Goal: Feedback & Contribution: Submit feedback/report problem

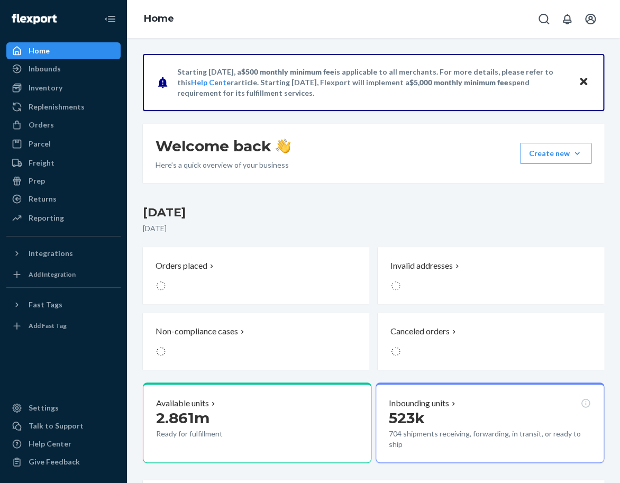
drag, startPoint x: 54, startPoint y: 121, endPoint x: 101, endPoint y: 115, distance: 47.5
click at [54, 121] on div "Orders" at bounding box center [63, 124] width 112 height 15
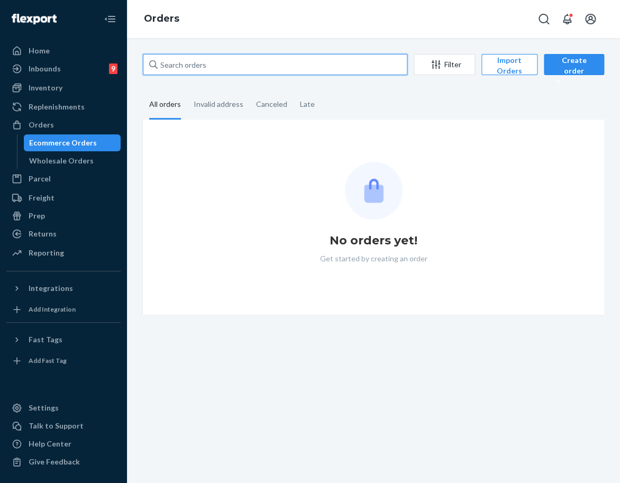
click at [260, 69] on input "text" at bounding box center [275, 64] width 265 height 21
paste input "254630961"
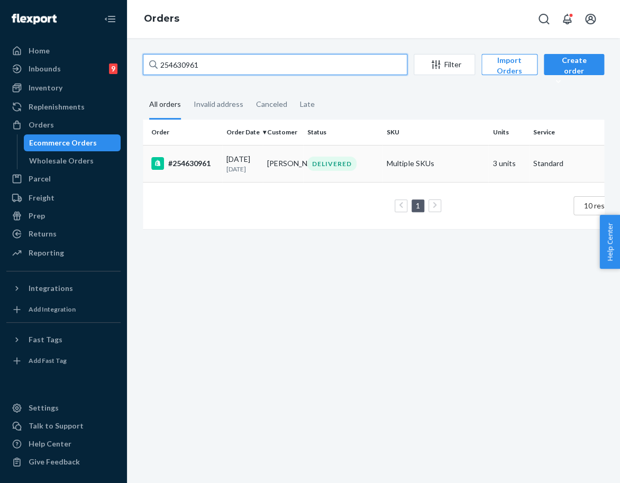
type input "254630961"
click at [212, 182] on td "#254630961" at bounding box center [182, 163] width 79 height 37
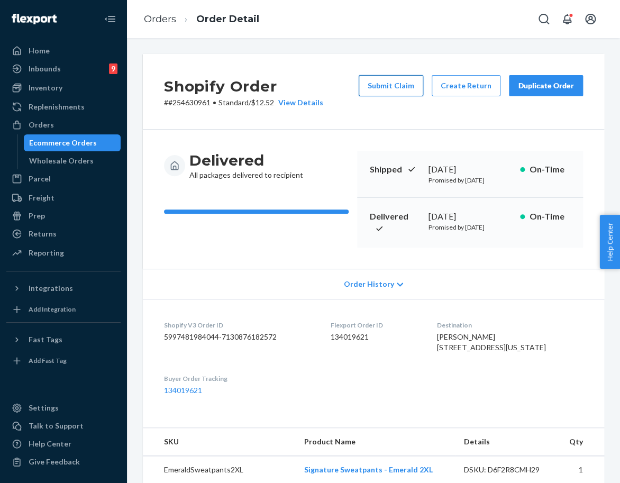
click at [385, 84] on button "Submit Claim" at bounding box center [391, 85] width 65 height 21
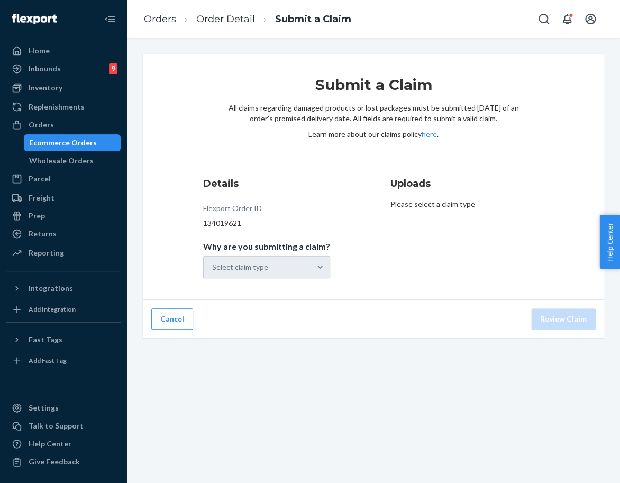
click at [279, 263] on div "Select claim type" at bounding box center [266, 267] width 127 height 22
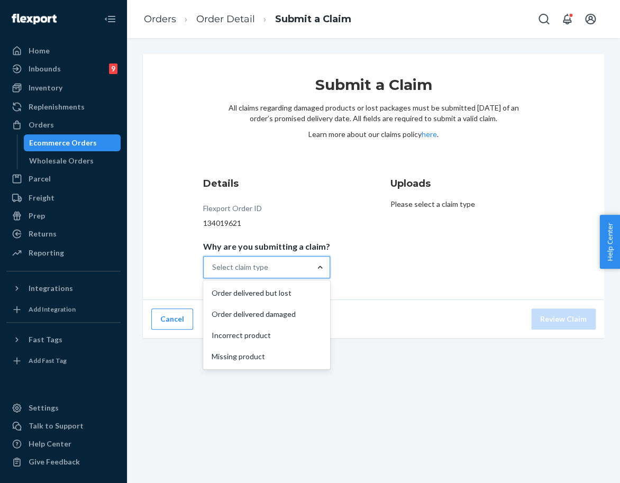
click at [311, 270] on div at bounding box center [320, 267] width 19 height 11
click at [213, 270] on input "Why are you submitting a claim? option Order delivered but lost focused, 1 of 4…" at bounding box center [212, 267] width 1 height 11
click at [287, 292] on div "Order delivered but lost" at bounding box center [266, 293] width 123 height 21
click at [213, 273] on input "Why are you submitting a claim? option Order delivered but lost focused, 1 of 4…" at bounding box center [212, 267] width 1 height 11
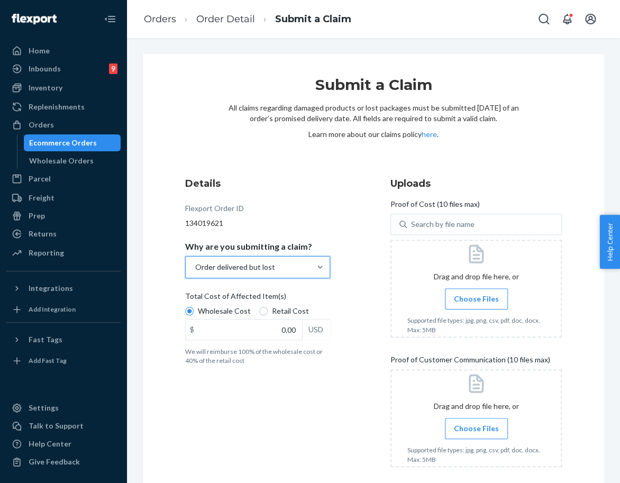
click at [455, 299] on span "Choose Files" at bounding box center [476, 299] width 45 height 11
click at [476, 299] on input "Choose Files" at bounding box center [476, 299] width 1 height 12
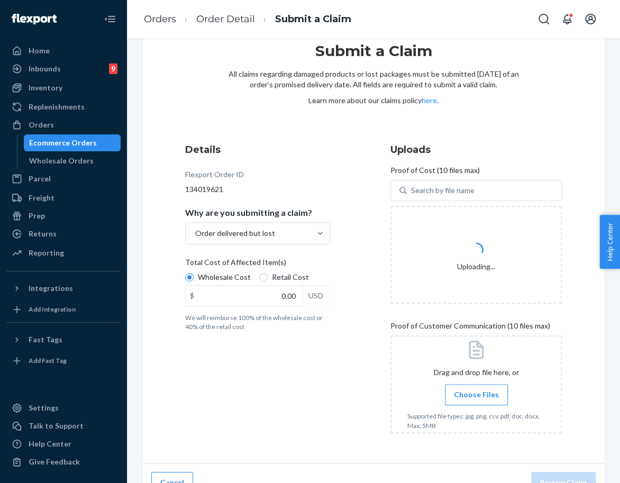
scroll to position [52, 0]
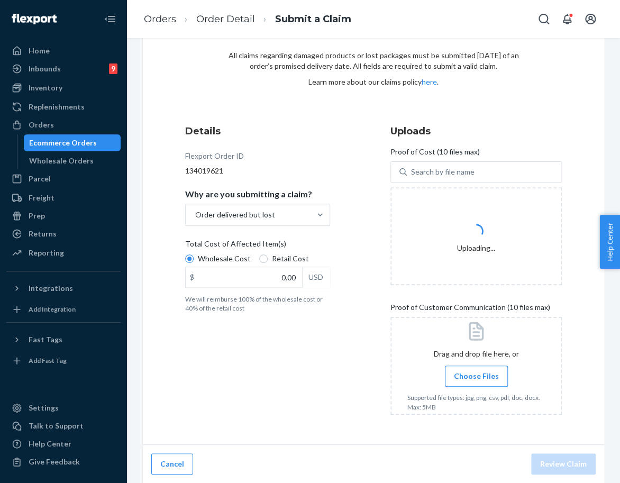
click at [478, 370] on label "Choose Files" at bounding box center [476, 376] width 63 height 21
click at [477, 370] on input "Choose Files" at bounding box center [476, 376] width 1 height 12
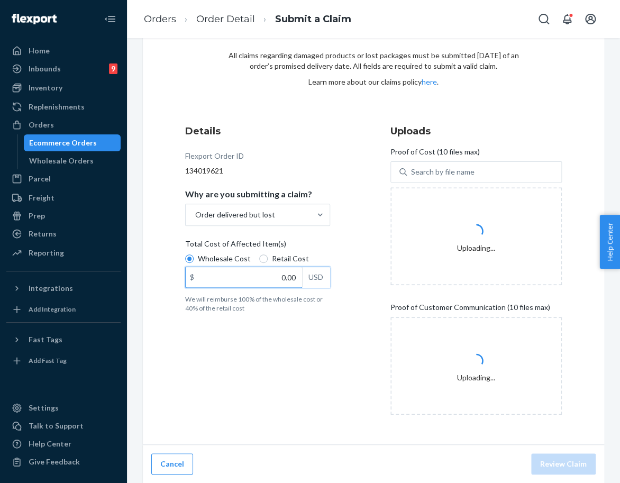
click at [262, 280] on input "0.00" at bounding box center [244, 277] width 116 height 20
type input "111.00"
click at [305, 332] on div "Details Flexport Order ID 134019621 Why are you submitting a claim? Order deliv…" at bounding box center [270, 274] width 171 height 312
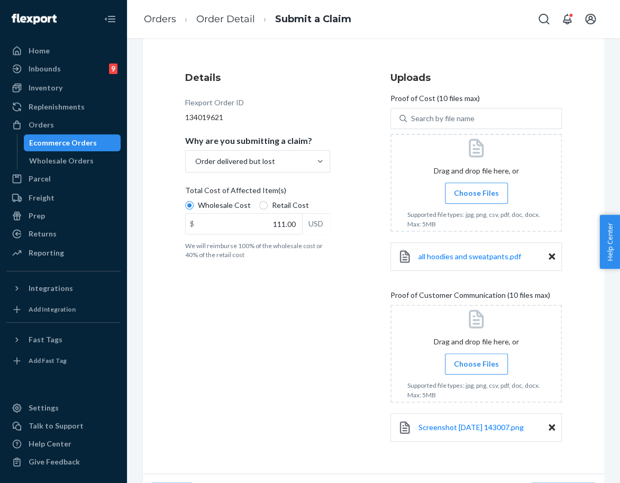
scroll to position [135, 0]
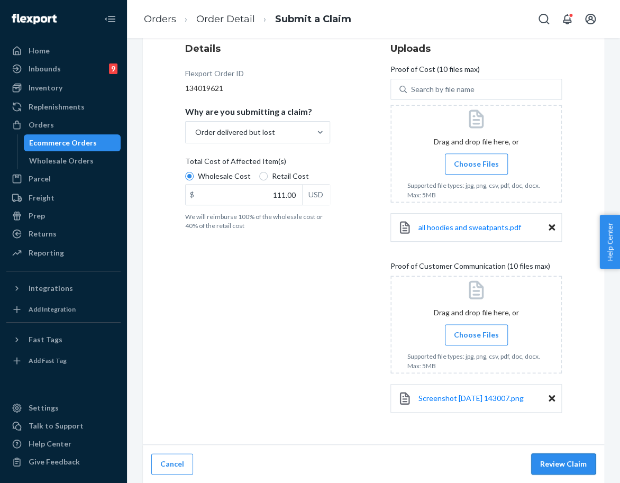
click at [551, 460] on button "Review Claim" at bounding box center [563, 463] width 65 height 21
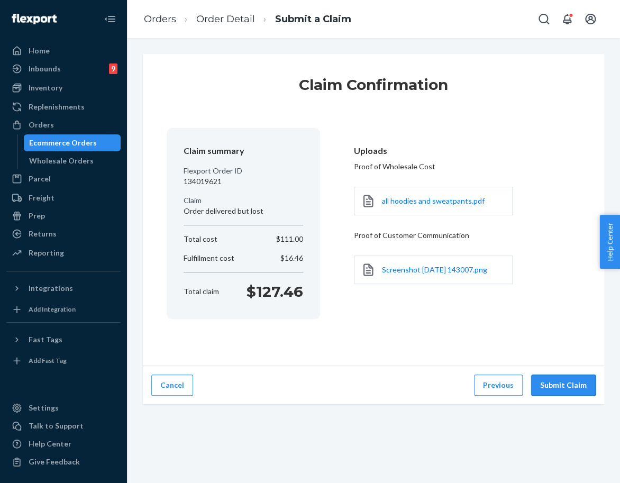
scroll to position [0, 0]
click at [562, 383] on button "Submit Claim" at bounding box center [563, 385] width 65 height 21
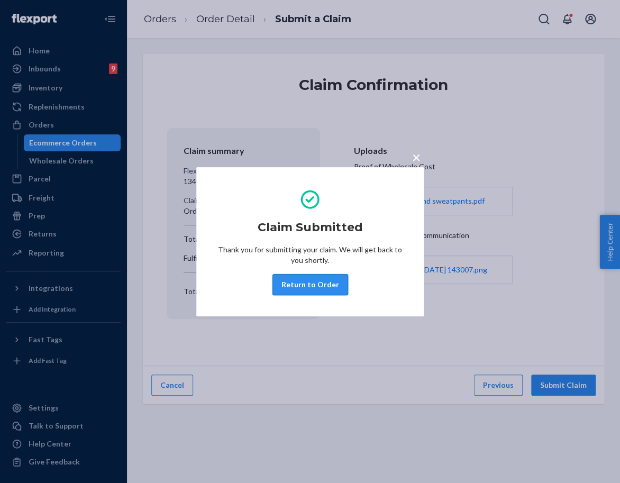
click at [329, 286] on button "Return to Order" at bounding box center [311, 284] width 76 height 21
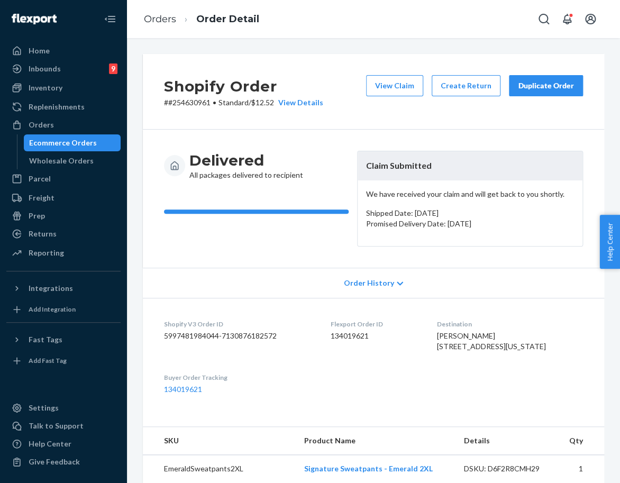
drag, startPoint x: 563, startPoint y: 77, endPoint x: 552, endPoint y: 84, distance: 12.3
click at [561, 77] on button "Duplicate Order" at bounding box center [546, 85] width 74 height 21
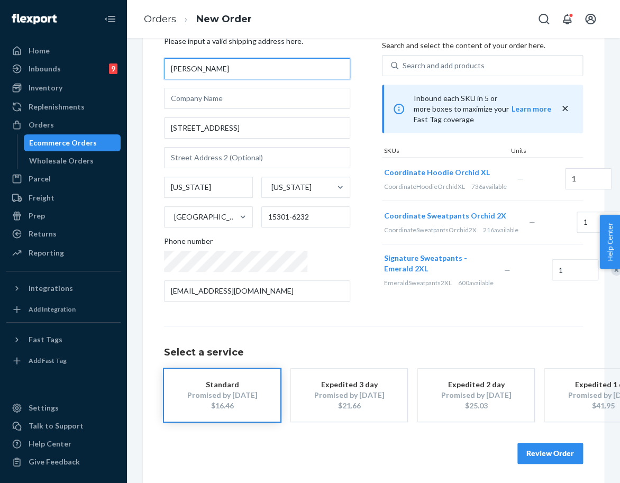
scroll to position [69, 0]
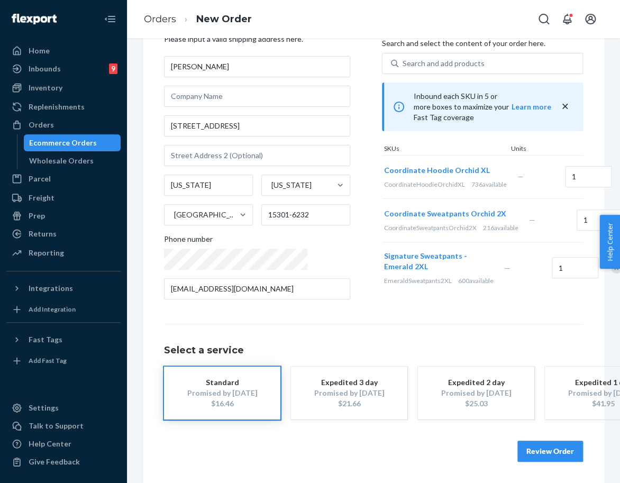
click at [550, 441] on button "Review Order" at bounding box center [551, 451] width 66 height 21
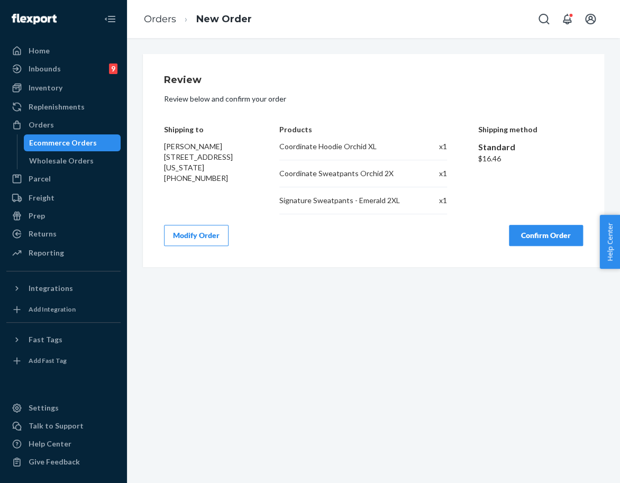
scroll to position [0, 0]
click at [553, 222] on div "Review Review below and confirm your order Shipping to [PERSON_NAME] [STREET_AD…" at bounding box center [373, 160] width 419 height 171
click at [552, 226] on button "Confirm Order" at bounding box center [546, 235] width 74 height 21
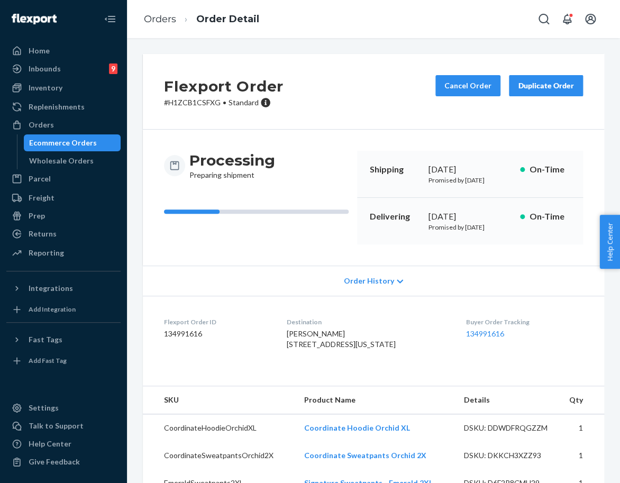
click at [545, 85] on div "Duplicate Order" at bounding box center [546, 85] width 56 height 11
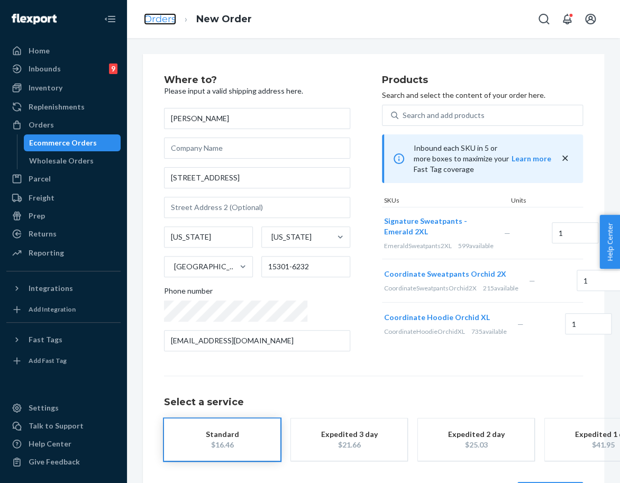
click at [160, 22] on link "Orders" at bounding box center [160, 19] width 32 height 12
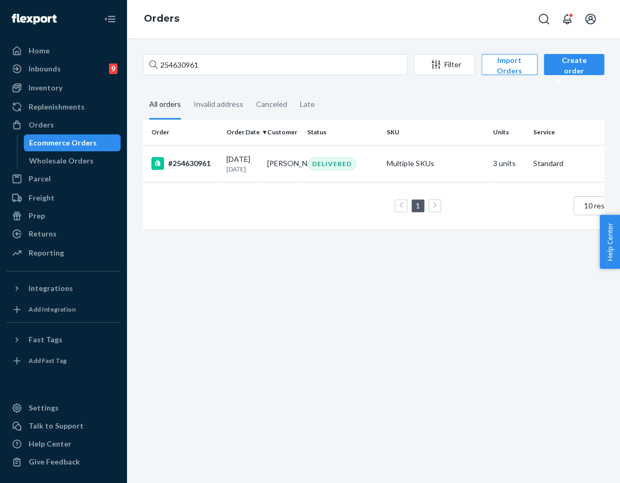
drag, startPoint x: 275, startPoint y: 170, endPoint x: 286, endPoint y: 167, distance: 11.6
click at [275, 170] on td "[PERSON_NAME]" at bounding box center [283, 163] width 41 height 37
click at [189, 64] on input "254630961" at bounding box center [275, 64] width 265 height 21
paste input "[PERSON_NAME]"
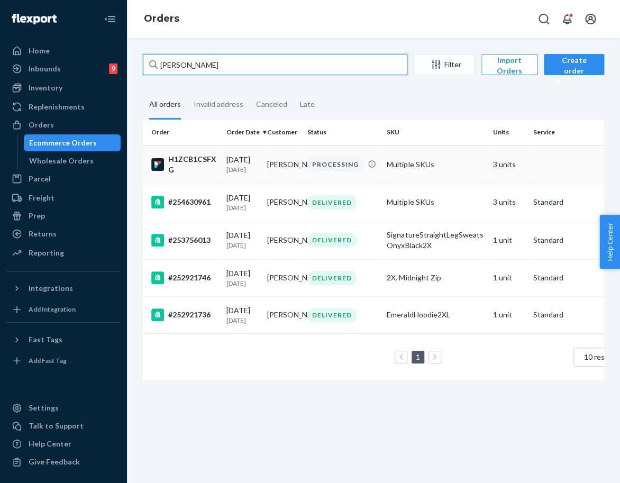
type input "[PERSON_NAME]"
click at [285, 168] on td "[PERSON_NAME]" at bounding box center [283, 164] width 41 height 39
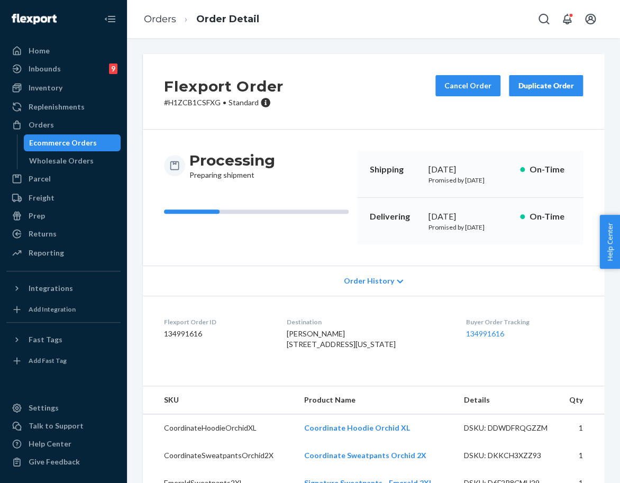
drag, startPoint x: 433, startPoint y: 225, endPoint x: 468, endPoint y: 217, distance: 36.5
click at [470, 217] on div "Delivering [DATE] Promised by [DATE] On-Time" at bounding box center [470, 221] width 226 height 47
copy div "[DATE]"
click at [473, 338] on link "134991616" at bounding box center [485, 333] width 38 height 9
drag, startPoint x: 152, startPoint y: 21, endPoint x: 174, endPoint y: 47, distance: 33.8
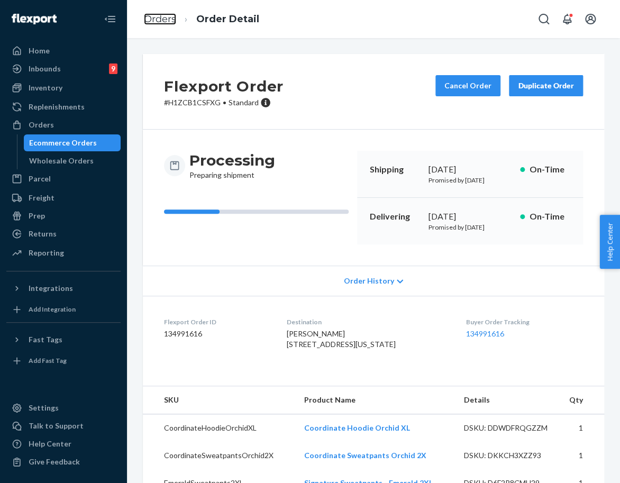
click at [152, 21] on link "Orders" at bounding box center [160, 19] width 32 height 12
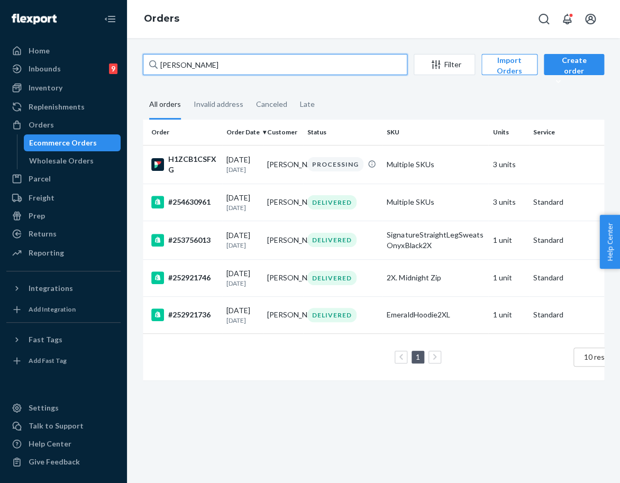
click at [186, 66] on input "[PERSON_NAME]" at bounding box center [275, 64] width 265 height 21
paste input "254582942"
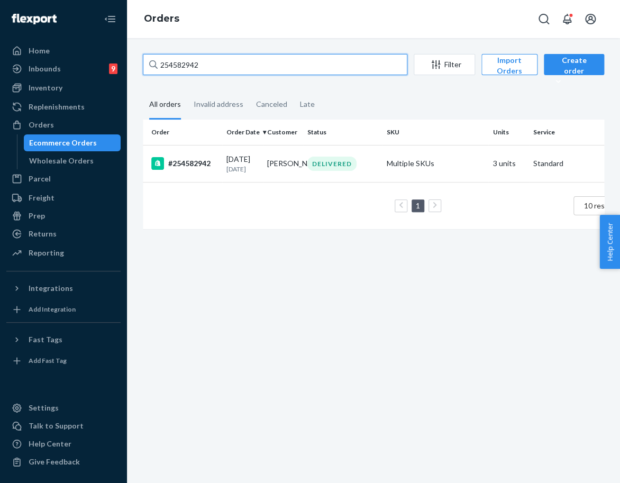
type input "254582942"
click at [241, 174] on p "[DATE]" at bounding box center [242, 169] width 32 height 9
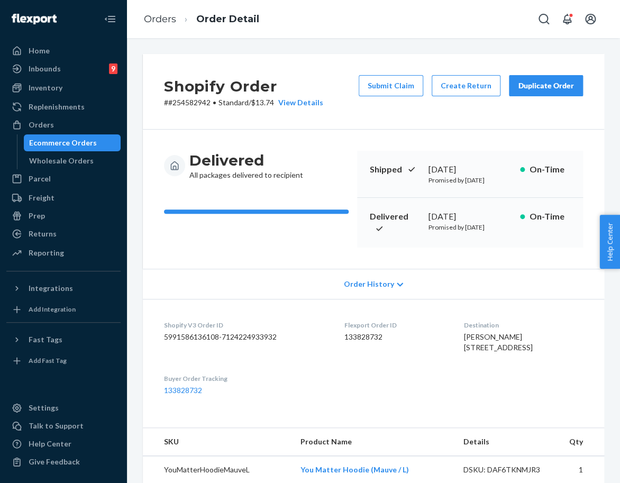
click at [373, 93] on button "Submit Claim" at bounding box center [391, 85] width 65 height 21
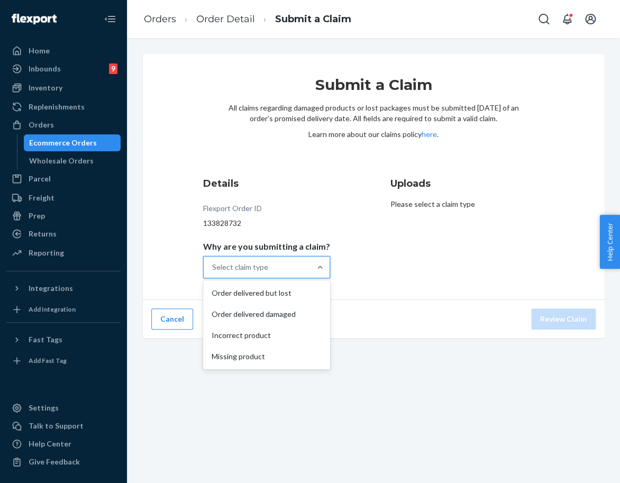
drag, startPoint x: 292, startPoint y: 273, endPoint x: 285, endPoint y: 280, distance: 9.8
click at [292, 274] on div "Select claim type" at bounding box center [257, 267] width 107 height 21
click at [213, 273] on input "Why are you submitting a claim? option Order delivered but lost focused, 1 of 4…" at bounding box center [212, 267] width 1 height 11
click at [288, 289] on div "Order delivered but lost" at bounding box center [266, 293] width 123 height 21
click at [213, 273] on input "Why are you submitting a claim? option Order delivered but lost focused, 1 of 4…" at bounding box center [212, 267] width 1 height 11
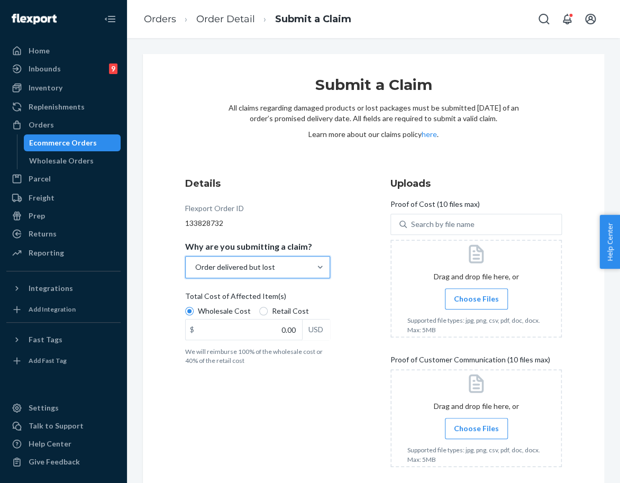
click at [462, 301] on span "Choose Files" at bounding box center [476, 299] width 45 height 11
click at [476, 301] on input "Choose Files" at bounding box center [476, 299] width 1 height 12
click at [467, 303] on span "Choose Files" at bounding box center [476, 299] width 45 height 11
click at [476, 303] on input "Choose Files" at bounding box center [476, 299] width 1 height 12
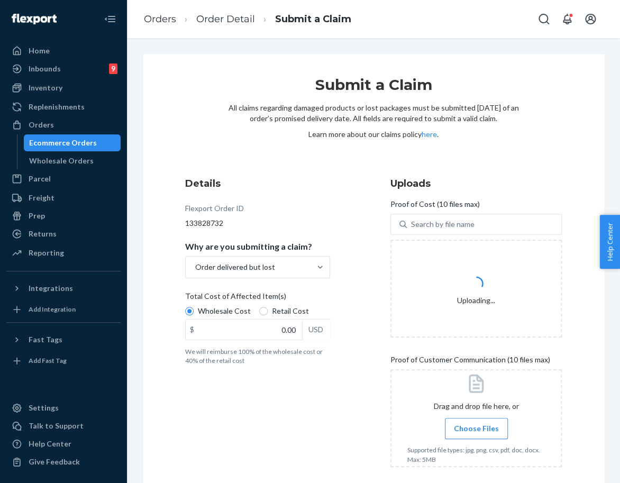
click at [482, 429] on span "Choose Files" at bounding box center [476, 428] width 45 height 11
click at [477, 429] on input "Choose Files" at bounding box center [476, 429] width 1 height 12
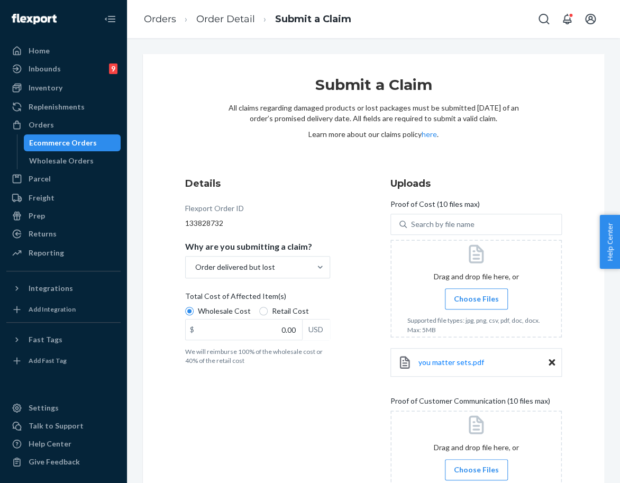
click at [474, 302] on span "Choose Files" at bounding box center [476, 299] width 45 height 11
click at [476, 302] on input "Choose Files" at bounding box center [476, 299] width 1 height 12
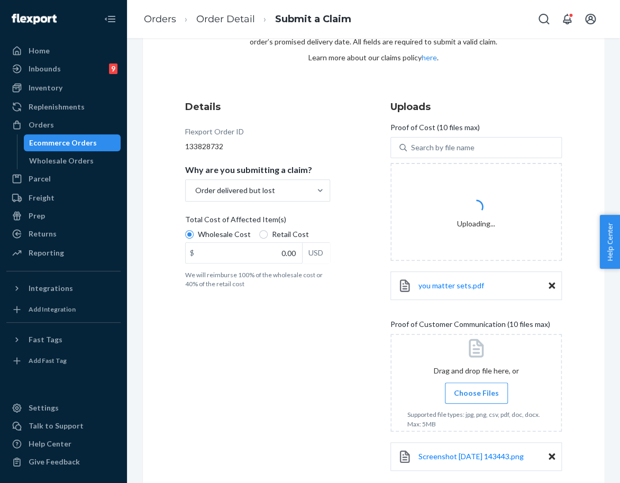
scroll to position [135, 0]
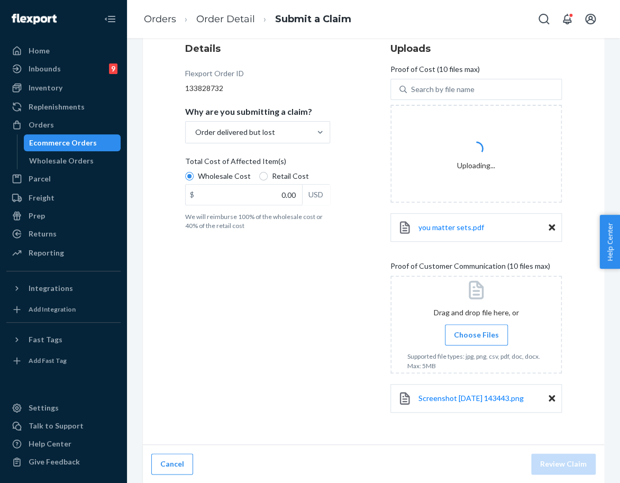
click at [466, 330] on span "Choose Files" at bounding box center [476, 335] width 45 height 11
click at [476, 330] on input "Choose Files" at bounding box center [476, 335] width 1 height 12
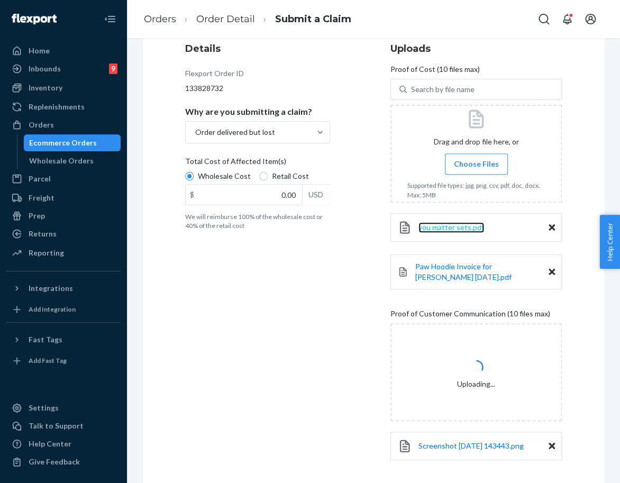
click at [437, 230] on span "you matter sets.pdf" at bounding box center [452, 227] width 66 height 9
click at [430, 264] on span "Paw Hoodie Invoice for [PERSON_NAME] [DATE].pdf" at bounding box center [463, 272] width 96 height 20
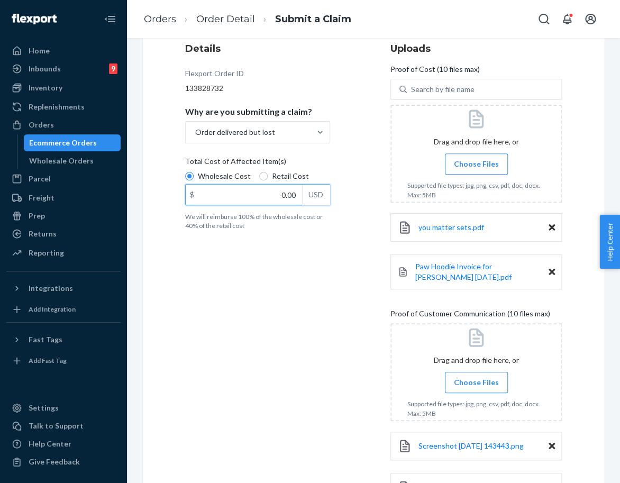
click at [282, 188] on input "0.00" at bounding box center [244, 195] width 116 height 20
type input "1.00"
type input "0.00"
type input "104.00"
click at [306, 416] on div "Details Flexport Order ID 133828732 Why are you submitting a claim? Order deliv…" at bounding box center [270, 276] width 171 height 483
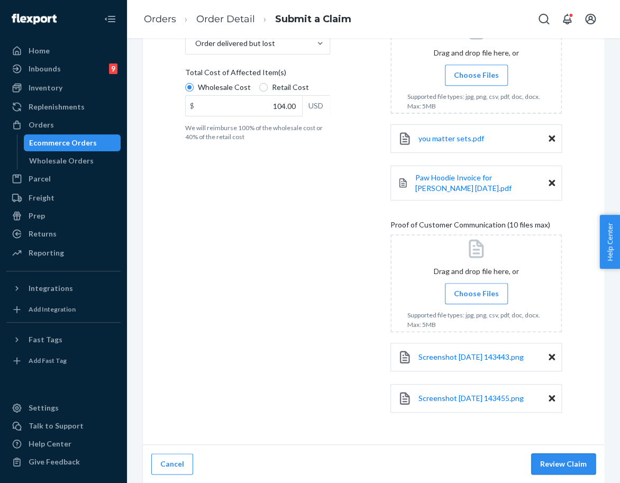
click at [559, 466] on button "Review Claim" at bounding box center [563, 463] width 65 height 21
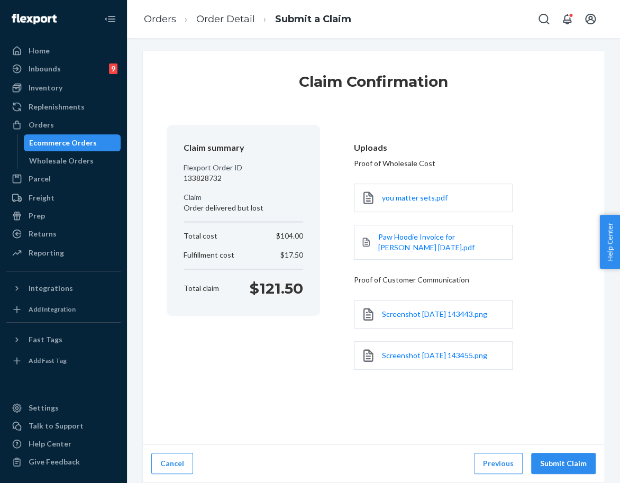
scroll to position [2, 0]
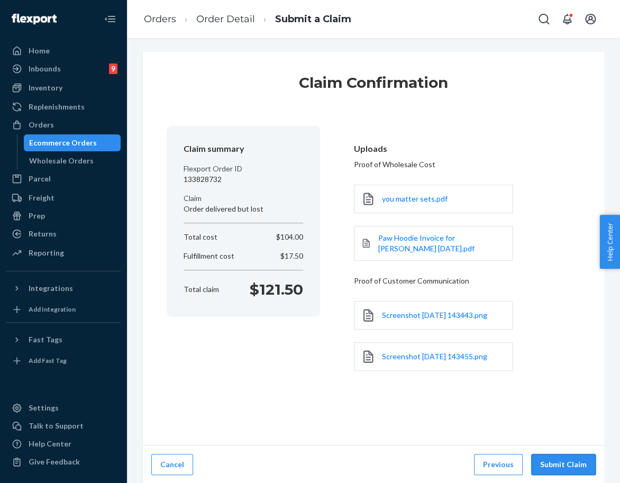
click at [574, 468] on button "Submit Claim" at bounding box center [563, 464] width 65 height 21
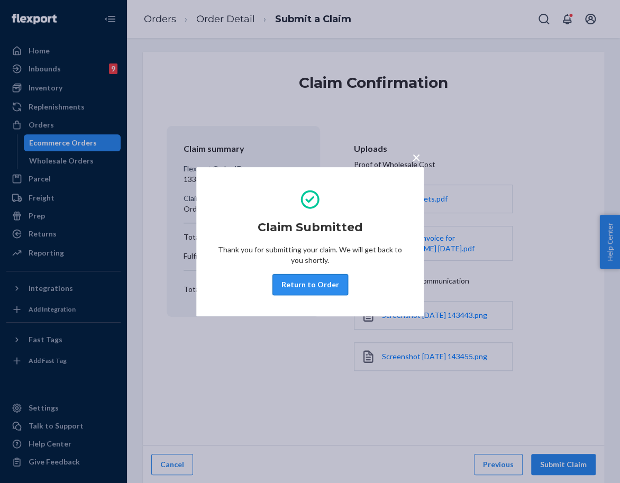
click at [312, 289] on button "Return to Order" at bounding box center [311, 284] width 76 height 21
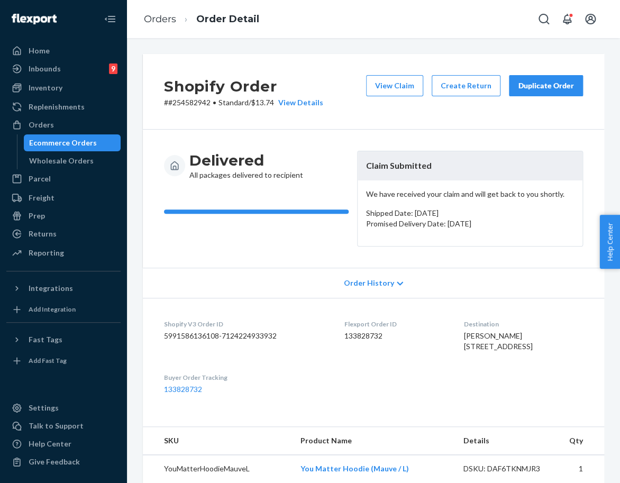
click at [537, 90] on div "Duplicate Order" at bounding box center [546, 85] width 56 height 11
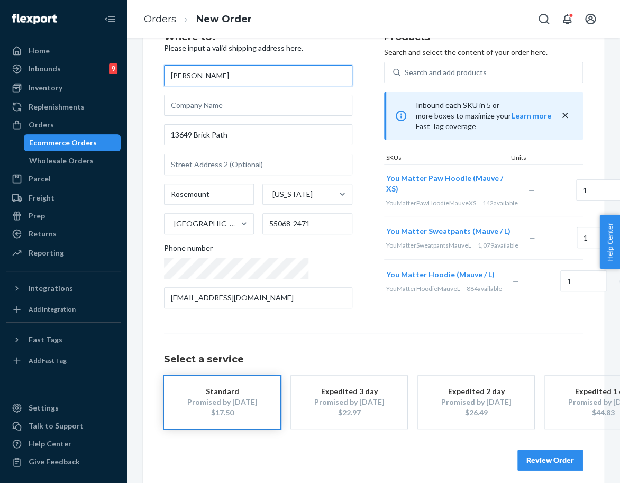
scroll to position [80, 0]
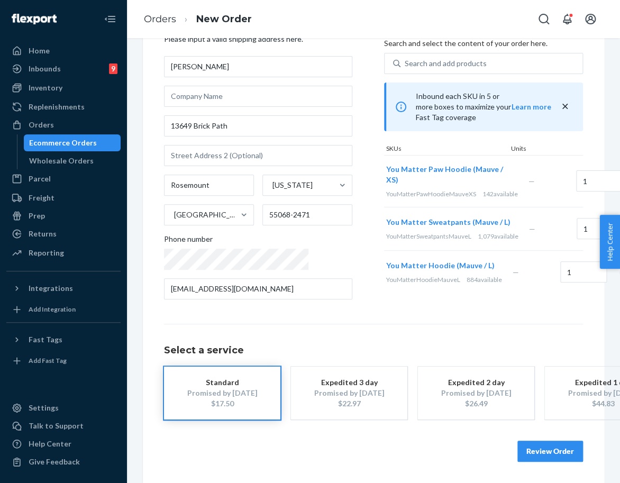
click at [525, 430] on div "Review Order" at bounding box center [373, 446] width 419 height 32
click at [529, 441] on button "Review Order" at bounding box center [551, 451] width 66 height 21
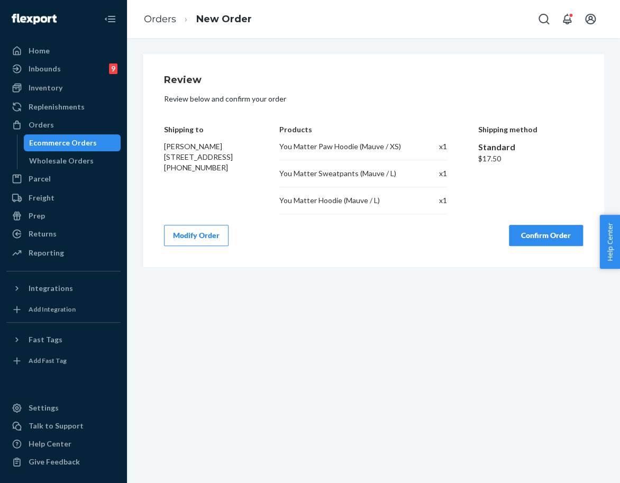
scroll to position [0, 0]
click at [540, 233] on button "Confirm Order" at bounding box center [546, 235] width 74 height 21
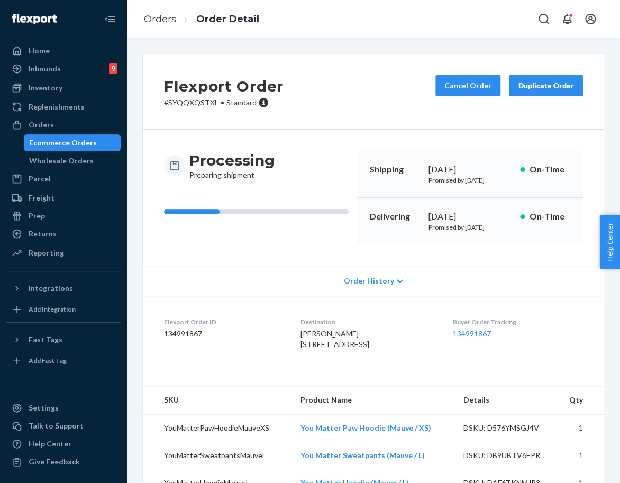
drag, startPoint x: 423, startPoint y: 224, endPoint x: 466, endPoint y: 244, distance: 48.0
click at [470, 223] on div "[DATE]" at bounding box center [470, 217] width 84 height 12
click at [480, 338] on link "134991867" at bounding box center [472, 333] width 38 height 9
